Goal: Task Accomplishment & Management: Manage account settings

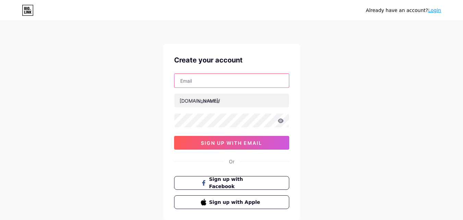
click at [211, 77] on input "text" at bounding box center [231, 81] width 114 height 14
paste input "[EMAIL_ADDRESS][DOMAIN_NAME]"
type input "[EMAIL_ADDRESS][DOMAIN_NAME]"
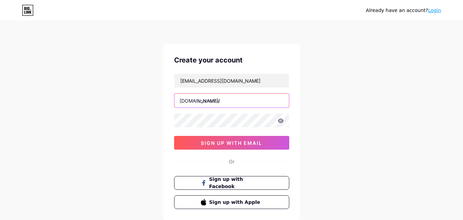
click at [209, 106] on input "text" at bounding box center [231, 101] width 114 height 14
paste input "authorisedservices"
type input "authorisedservices"
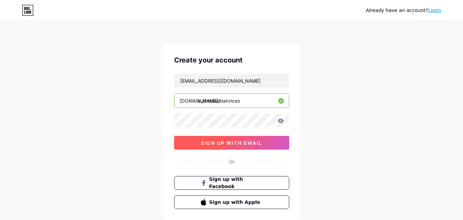
click at [225, 138] on button "sign up with email" at bounding box center [231, 143] width 115 height 14
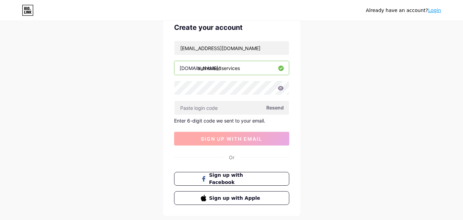
scroll to position [69, 0]
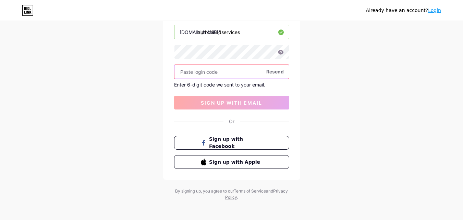
paste input "358561"
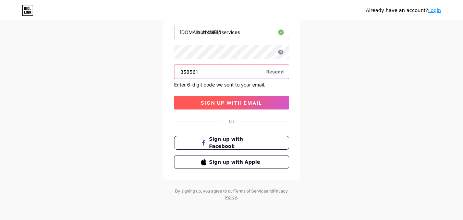
type input "358561"
click at [200, 99] on button "sign up with email" at bounding box center [231, 103] width 115 height 14
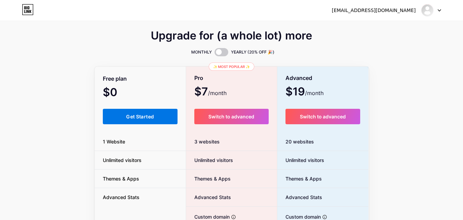
click at [168, 118] on button "Get Started" at bounding box center [140, 116] width 75 height 15
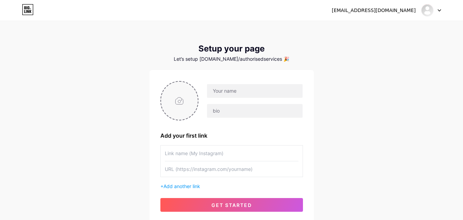
click at [169, 108] on input "file" at bounding box center [179, 101] width 37 height 38
type input "C:\fakepath\tanu.jpg"
click at [215, 94] on input "text" at bounding box center [254, 91] width 95 height 14
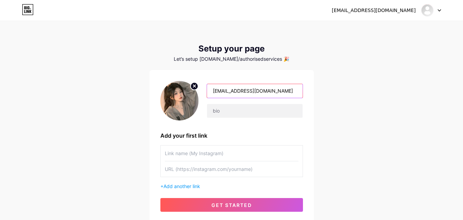
drag, startPoint x: 254, startPoint y: 93, endPoint x: 295, endPoint y: 91, distance: 41.1
click at [292, 92] on input "[EMAIL_ADDRESS][DOMAIN_NAME]" at bounding box center [254, 91] width 95 height 14
click at [235, 93] on input "tanushreebannore" at bounding box center [254, 91] width 95 height 14
click at [216, 91] on input "[PERSON_NAME]" at bounding box center [254, 91] width 95 height 14
type input "[PERSON_NAME]"
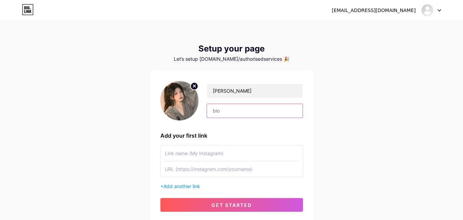
click at [223, 109] on input "text" at bounding box center [254, 111] width 95 height 14
paste input "Being a web developer, my workflow relies on smooth laptop performance. When it…"
type input "Being a web developer, my workflow relies on smooth laptop performance. When it…"
click at [223, 152] on input "text" at bounding box center [232, 152] width 134 height 15
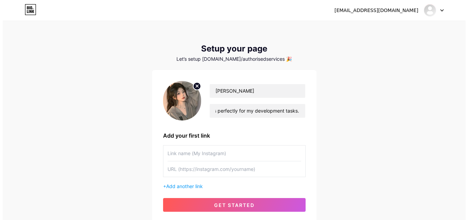
scroll to position [0, 0]
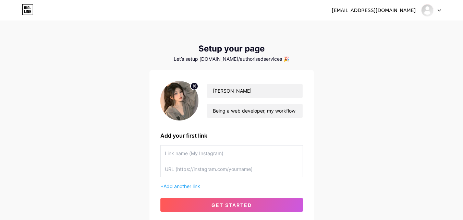
paste input "[URL][DOMAIN_NAME]"
type input "[URL][DOMAIN_NAME]"
drag, startPoint x: 264, startPoint y: 157, endPoint x: 89, endPoint y: 154, distance: 175.4
click at [89, 154] on div "[EMAIL_ADDRESS][DOMAIN_NAME] Dashboard Logout Setup your page Let’s setup [DOMA…" at bounding box center [231, 122] width 463 height 244
click at [181, 168] on input "text" at bounding box center [232, 168] width 134 height 15
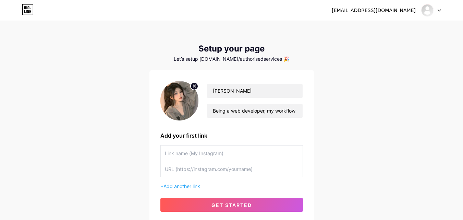
paste input "[URL][DOMAIN_NAME]"
type input "[URL][DOMAIN_NAME]"
click at [178, 150] on input "text" at bounding box center [232, 152] width 134 height 15
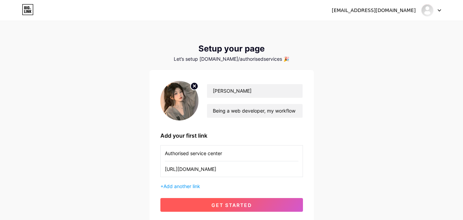
type input "Authorised service center"
click at [175, 202] on button "get started" at bounding box center [231, 205] width 143 height 14
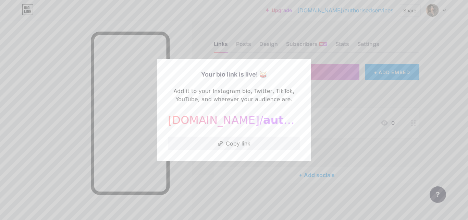
click at [232, 151] on div "Your bio link is live! 🥁 Add it to your Instagram bio, Twitter, TikTok, YouTube…" at bounding box center [234, 110] width 154 height 102
click at [233, 148] on button "Copy link" at bounding box center [234, 143] width 132 height 14
click at [380, 78] on div at bounding box center [234, 110] width 468 height 220
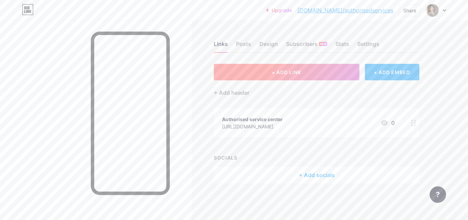
click at [321, 70] on button "+ ADD LINK" at bounding box center [287, 72] width 146 height 16
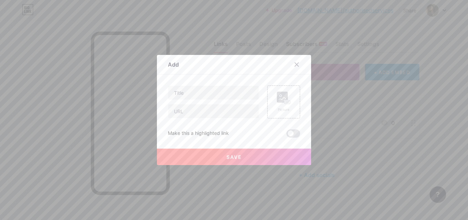
drag, startPoint x: 298, startPoint y: 63, endPoint x: 303, endPoint y: 46, distance: 17.8
click at [298, 63] on div at bounding box center [297, 64] width 12 height 12
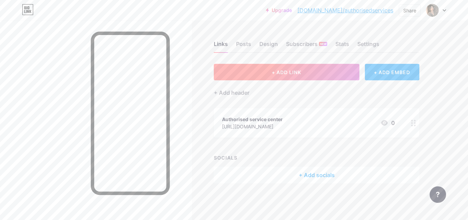
click at [305, 74] on button "+ ADD LINK" at bounding box center [287, 72] width 146 height 16
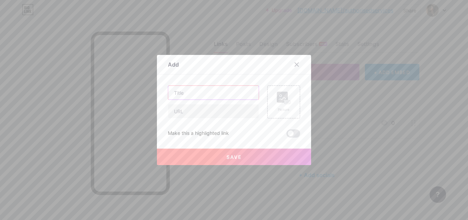
click at [217, 94] on input "text" at bounding box center [213, 93] width 90 height 14
paste input "[GEOGRAPHIC_DATA], [PERSON_NAME], Near [GEOGRAPHIC_DATA], [GEOGRAPHIC_DATA], [G…"
type input "[GEOGRAPHIC_DATA], [PERSON_NAME], Near [GEOGRAPHIC_DATA], [GEOGRAPHIC_DATA], [G…"
click at [217, 107] on input "text" at bounding box center [213, 111] width 90 height 14
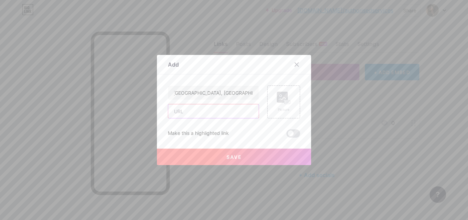
scroll to position [0, 0]
paste input "[URL][DOMAIN_NAME]"
type input "[URL][DOMAIN_NAME]"
click at [270, 154] on button "Save" at bounding box center [234, 156] width 154 height 16
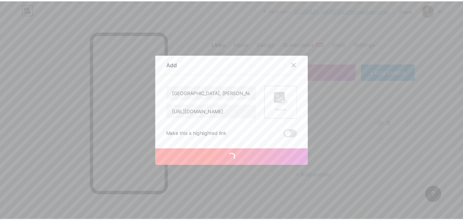
scroll to position [0, 0]
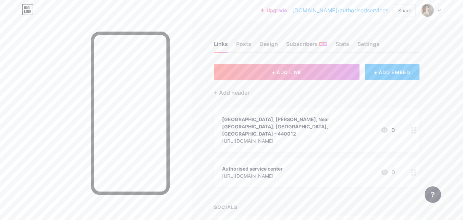
click at [412, 127] on icon at bounding box center [413, 130] width 5 height 7
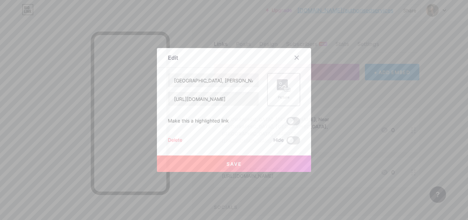
click at [269, 94] on div "Picture" at bounding box center [283, 89] width 33 height 33
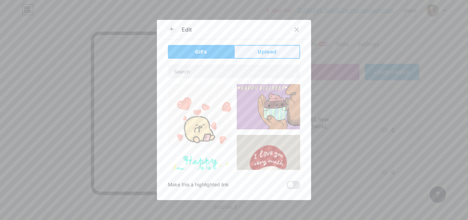
click at [258, 48] on span "Upload" at bounding box center [267, 51] width 19 height 7
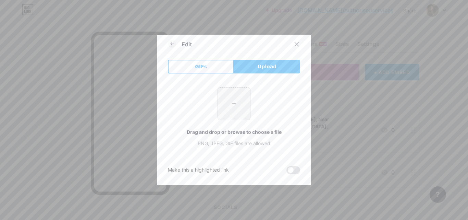
click at [230, 106] on input "file" at bounding box center [234, 103] width 32 height 32
type input "C:\fakepath\download.jpeg"
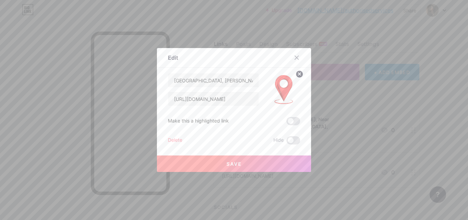
click at [257, 158] on button "Save" at bounding box center [234, 163] width 154 height 16
click at [413, 169] on icon at bounding box center [413, 172] width 5 height 7
click at [413, 166] on div at bounding box center [234, 110] width 468 height 220
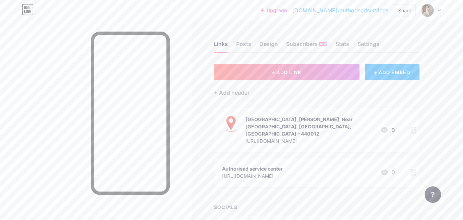
click at [413, 169] on icon at bounding box center [413, 172] width 5 height 7
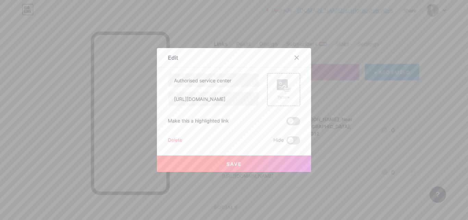
click at [281, 67] on div "Edit" at bounding box center [234, 59] width 154 height 16
click at [284, 87] on icon at bounding box center [284, 85] width 14 height 13
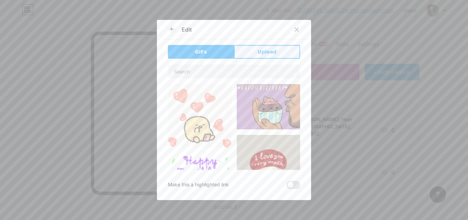
click at [250, 54] on button "Upload" at bounding box center [267, 52] width 66 height 14
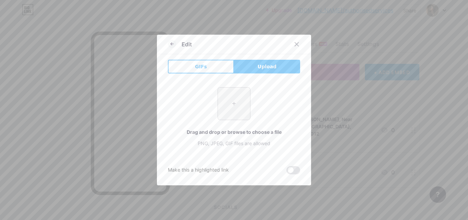
click at [221, 118] on input "file" at bounding box center [234, 103] width 32 height 32
type input "C:\fakepath\logo.jpg"
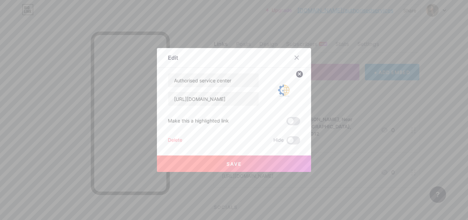
click at [181, 170] on button "Save" at bounding box center [234, 163] width 154 height 16
